Goal: Obtain resource: Download file/media

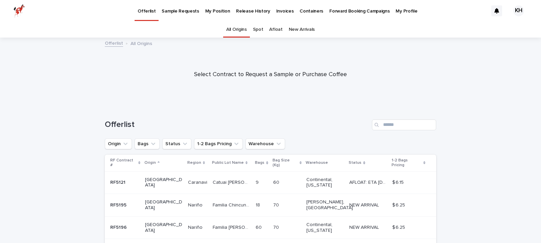
click at [205, 10] on p "My Position" at bounding box center [217, 7] width 25 height 14
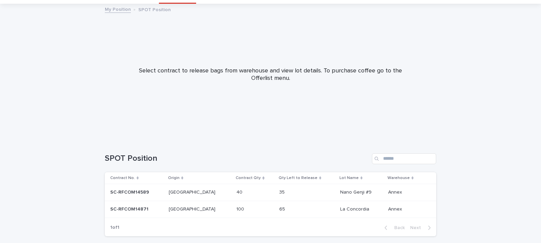
scroll to position [66, 0]
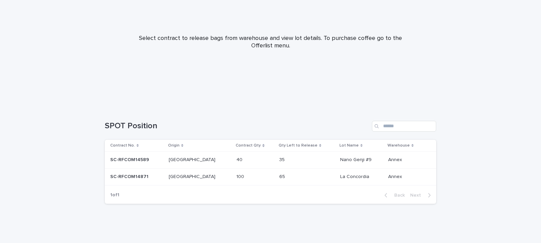
click at [245, 177] on div "100 100" at bounding box center [255, 176] width 38 height 11
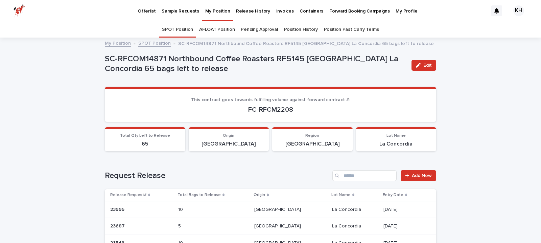
scroll to position [1, 0]
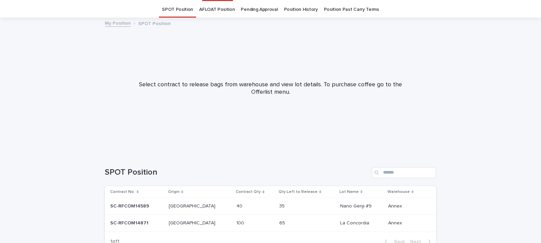
scroll to position [22, 0]
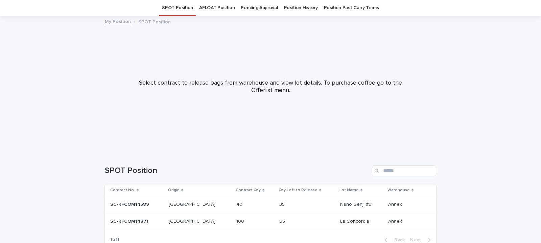
click at [342, 204] on p "Nano Genji #9" at bounding box center [356, 203] width 33 height 7
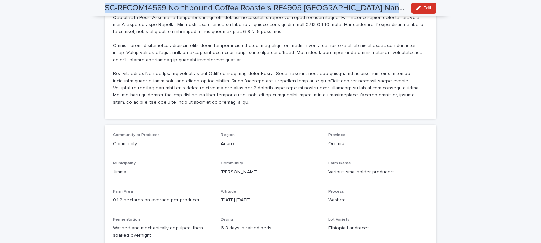
scroll to position [647, 0]
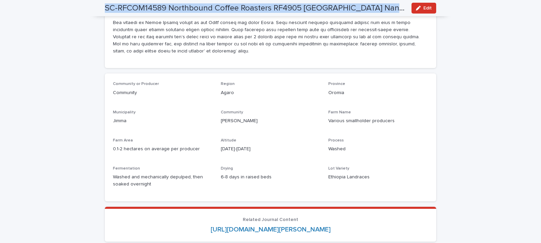
drag, startPoint x: 111, startPoint y: 77, endPoint x: 325, endPoint y: 181, distance: 237.8
click at [325, 181] on div "Loading... Saving… Your release request exceeds the volume left in your positio…" at bounding box center [270, 57] width 331 height 1216
copy div "Lore Ipsum do sitamet cons 752 adipiscinge seddoei te Incididu’u Labor etdolo m…"
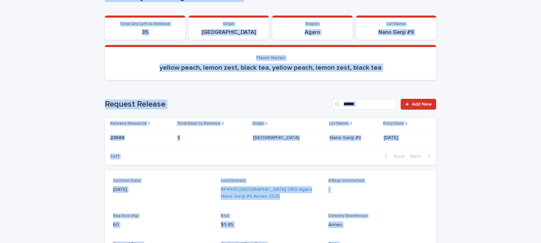
scroll to position [102, 0]
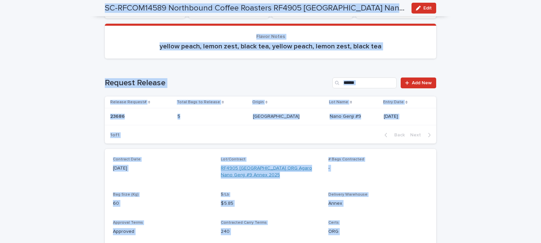
click at [235, 165] on link "RF4905 [GEOGRAPHIC_DATA] ORG Agaro Nano Genji #9 Annex 2025" at bounding box center [271, 172] width 100 height 14
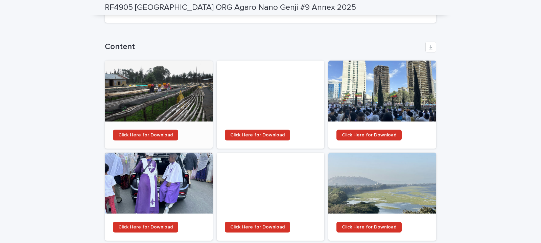
scroll to position [649, 0]
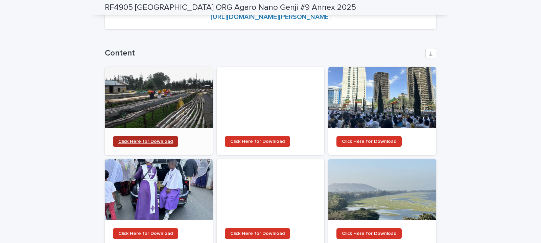
click at [136, 139] on span "Click Here for Download" at bounding box center [145, 141] width 54 height 5
click at [183, 108] on div at bounding box center [159, 97] width 108 height 61
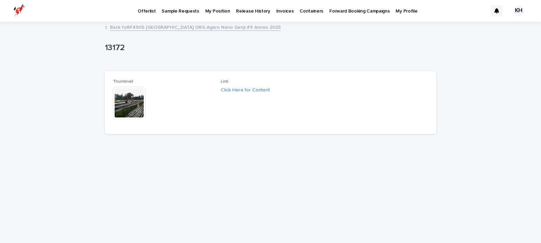
click at [125, 99] on img at bounding box center [129, 102] width 32 height 32
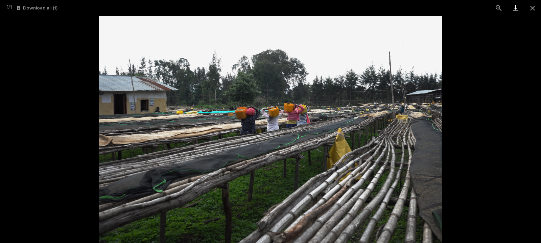
click at [516, 7] on link "Download" at bounding box center [515, 8] width 17 height 16
click at [523, 29] on picture at bounding box center [270, 129] width 541 height 227
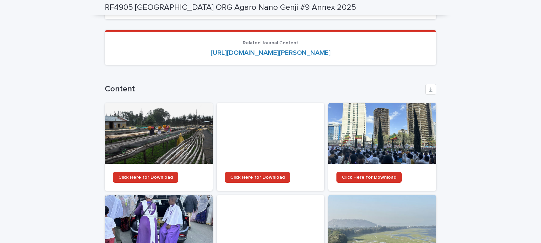
scroll to position [662, 0]
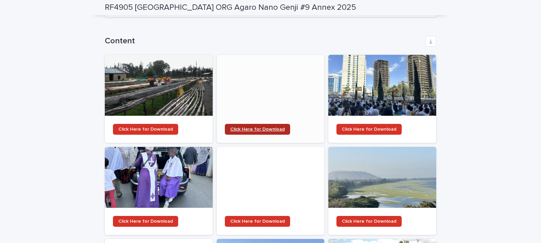
click at [265, 127] on span "Click Here for Download" at bounding box center [257, 129] width 54 height 5
click at [272, 83] on div at bounding box center [271, 85] width 108 height 61
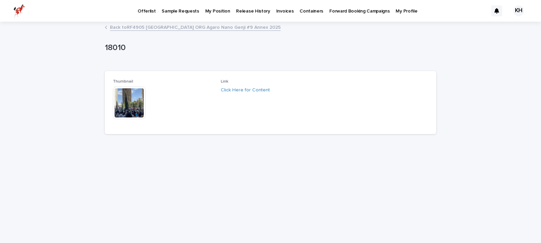
click at [130, 96] on img at bounding box center [129, 102] width 32 height 32
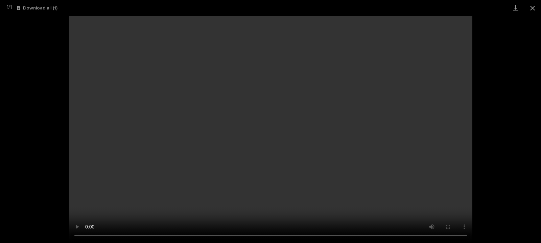
click at [391, 124] on video "Your browser does not support HTML5 video." at bounding box center [270, 129] width 403 height 227
click at [144, 118] on video "Your browser does not support HTML5 video." at bounding box center [270, 129] width 403 height 227
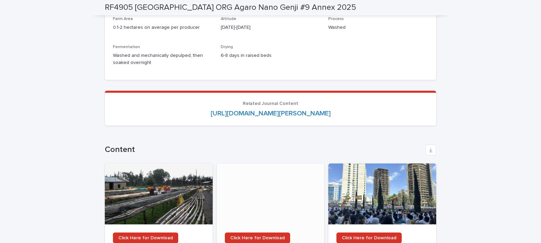
scroll to position [556, 0]
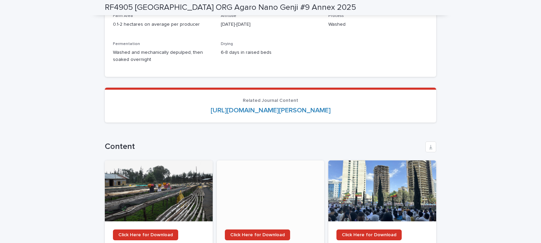
click at [272, 189] on div at bounding box center [271, 190] width 108 height 61
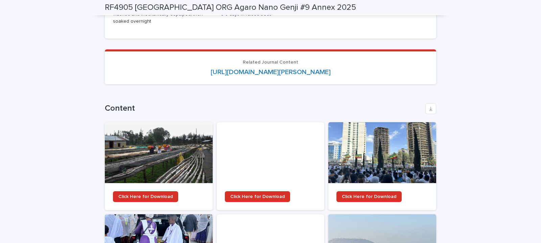
scroll to position [600, 0]
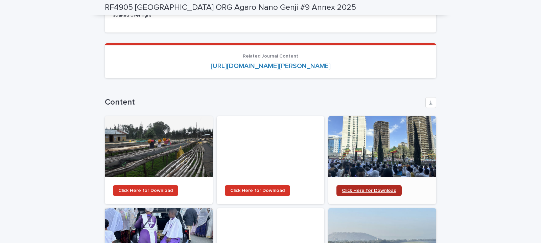
click at [367, 188] on span "Click Here for Download" at bounding box center [369, 190] width 54 height 5
click at [357, 159] on div at bounding box center [382, 146] width 108 height 61
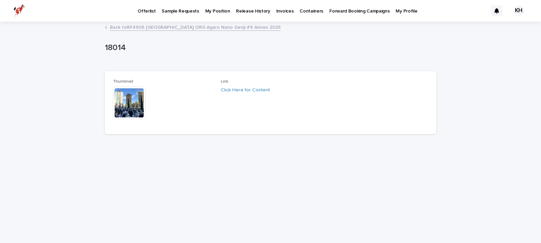
drag, startPoint x: 136, startPoint y: 104, endPoint x: 17, endPoint y: 90, distance: 119.8
click at [16, 90] on div "Loading... Saving… Loading... Saving… 18014 18014 Sorry, there was an error sav…" at bounding box center [270, 132] width 541 height 220
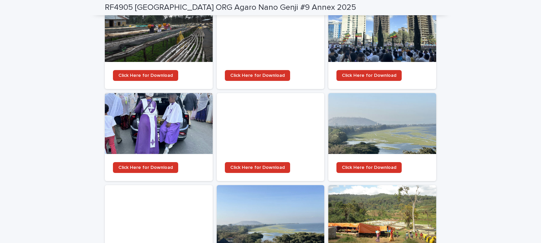
scroll to position [728, 0]
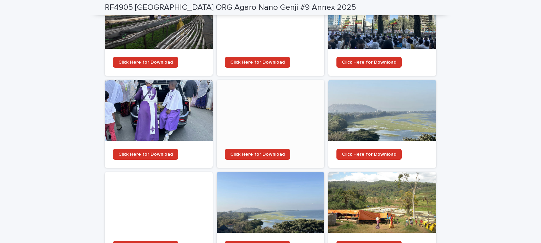
click at [279, 99] on div at bounding box center [271, 110] width 108 height 61
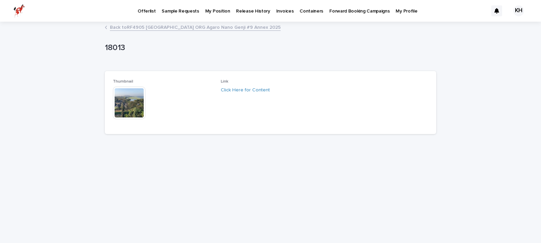
click at [127, 97] on img at bounding box center [129, 102] width 32 height 32
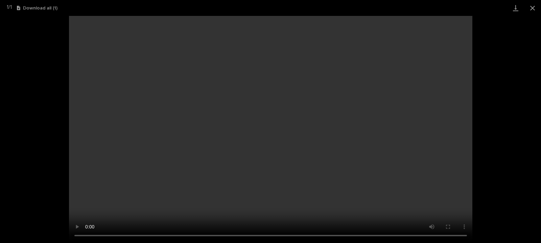
click at [438, 148] on video "Your browser does not support HTML5 video." at bounding box center [270, 129] width 403 height 227
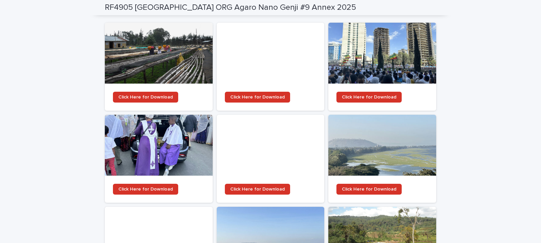
scroll to position [722, 0]
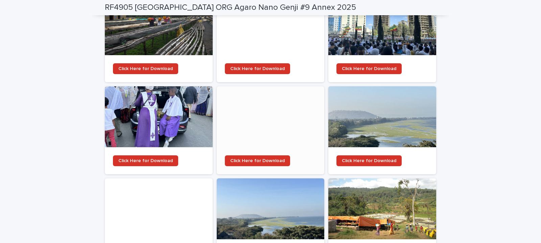
click at [277, 125] on div at bounding box center [271, 116] width 108 height 61
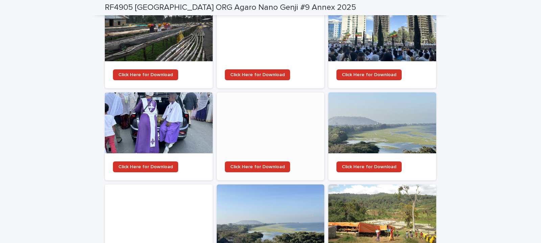
scroll to position [732, 0]
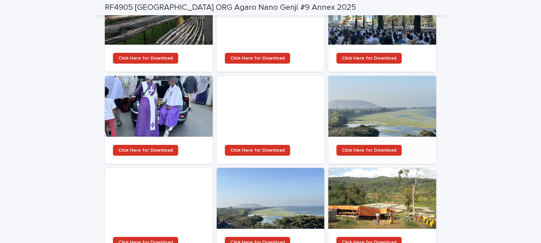
click at [409, 113] on div at bounding box center [382, 106] width 108 height 61
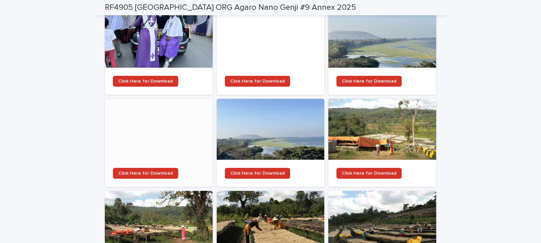
scroll to position [802, 0]
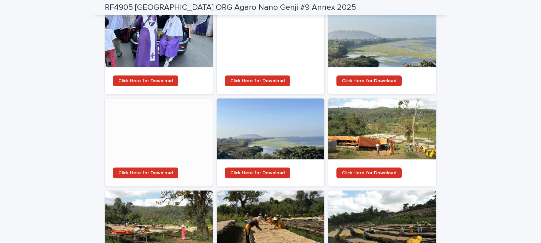
click at [139, 130] on div at bounding box center [159, 128] width 108 height 61
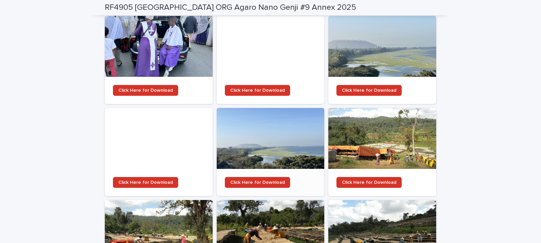
scroll to position [794, 0]
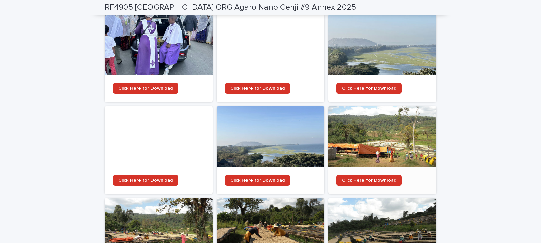
click at [416, 145] on div at bounding box center [382, 136] width 108 height 61
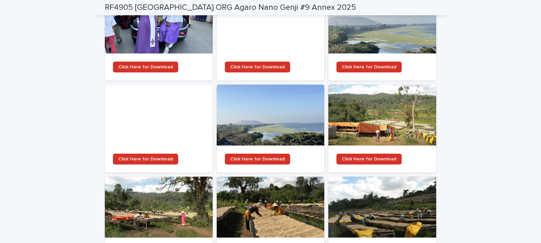
scroll to position [886, 0]
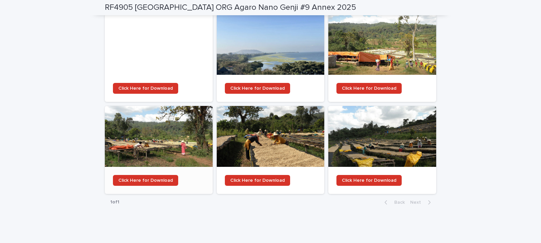
click at [179, 134] on div at bounding box center [159, 136] width 108 height 61
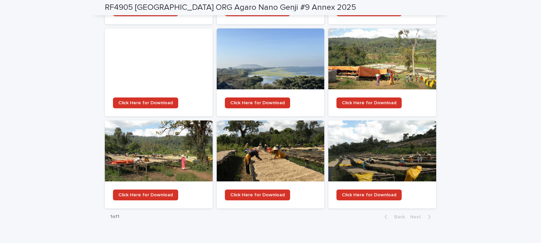
scroll to position [886, 0]
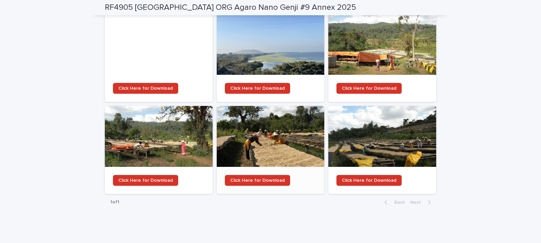
click at [259, 123] on div at bounding box center [271, 136] width 108 height 61
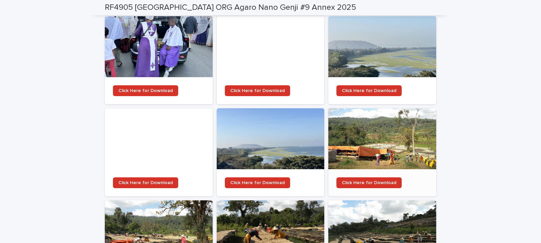
scroll to position [886, 0]
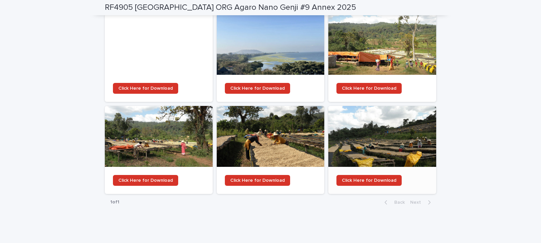
click at [381, 152] on div at bounding box center [382, 136] width 108 height 61
